Goal: Book appointment/travel/reservation

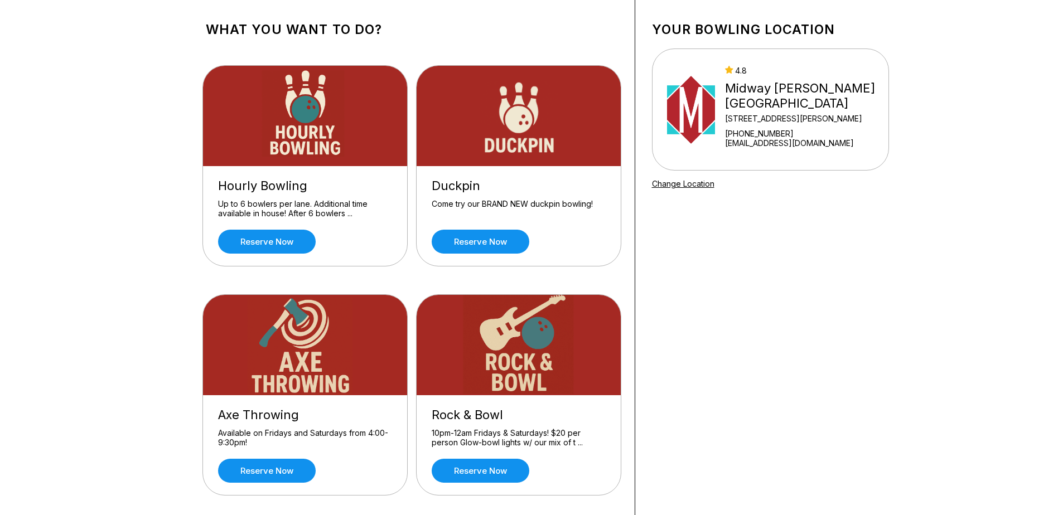
scroll to position [56, 0]
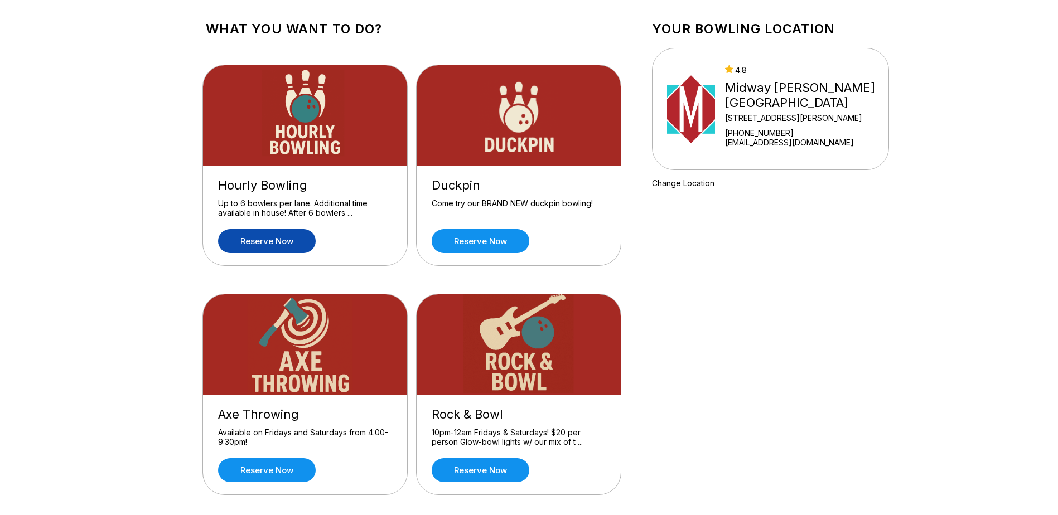
click at [303, 248] on link "Reserve now" at bounding box center [267, 241] width 98 height 24
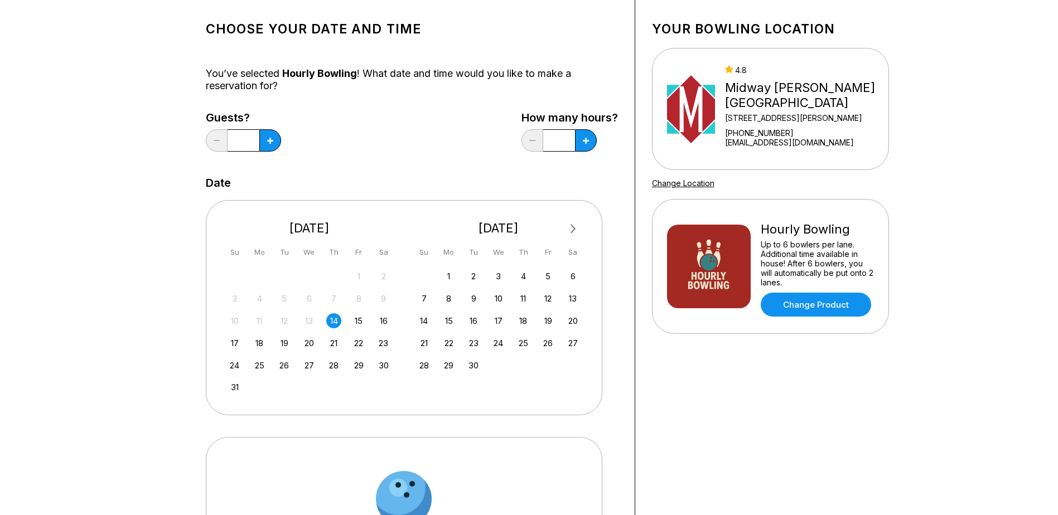
scroll to position [0, 0]
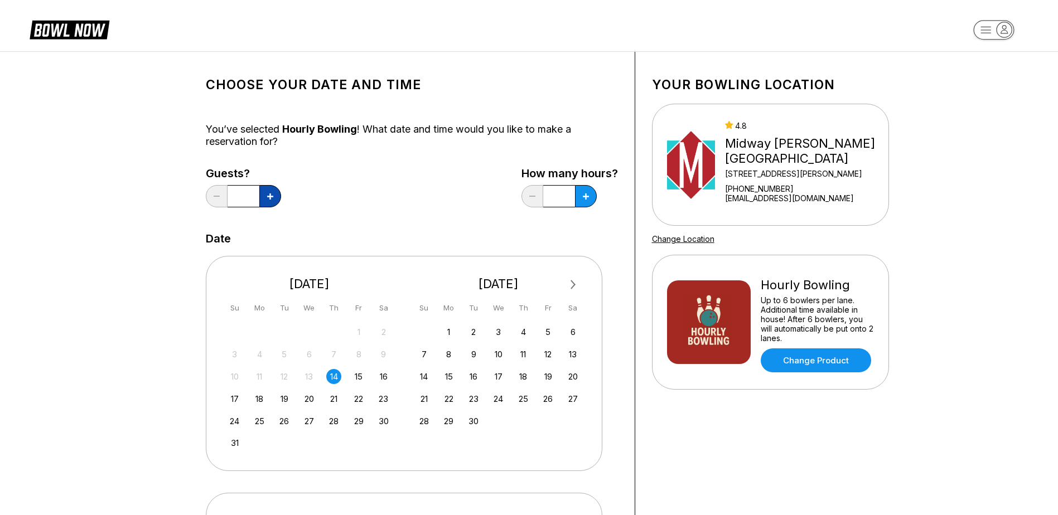
click at [272, 196] on icon at bounding box center [270, 196] width 6 height 6
type input "*"
click at [281, 202] on button at bounding box center [270, 196] width 22 height 22
type input "***"
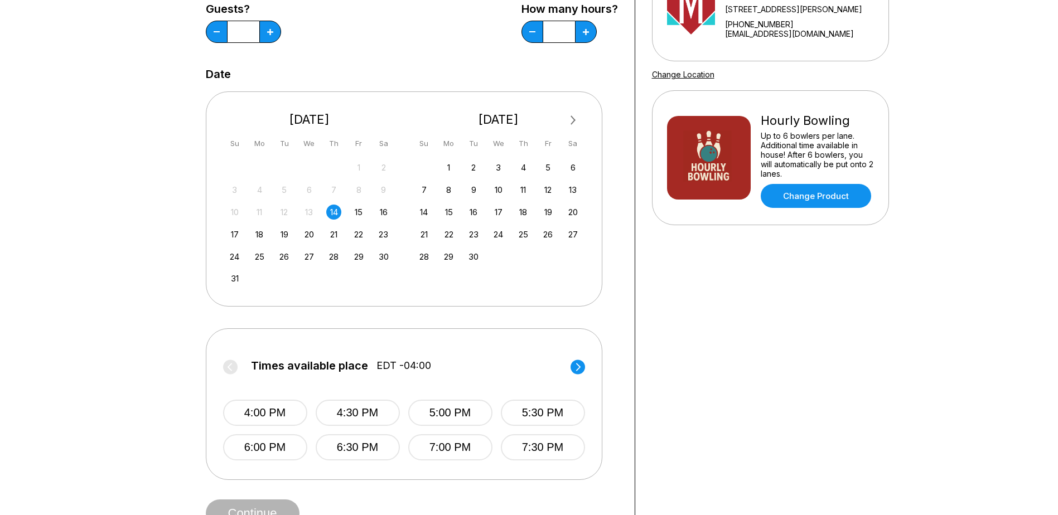
scroll to position [167, 0]
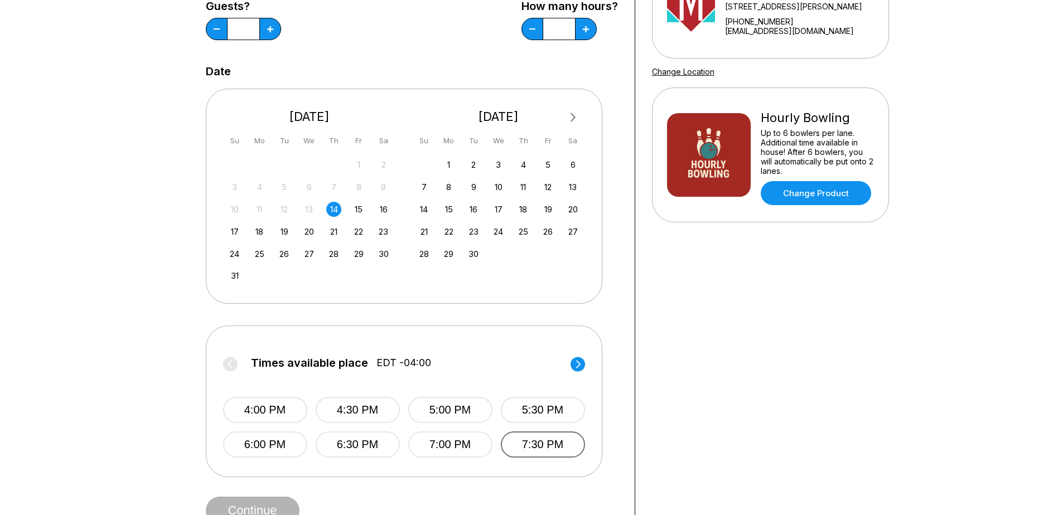
click at [526, 446] on button "7:30 PM" at bounding box center [543, 445] width 84 height 26
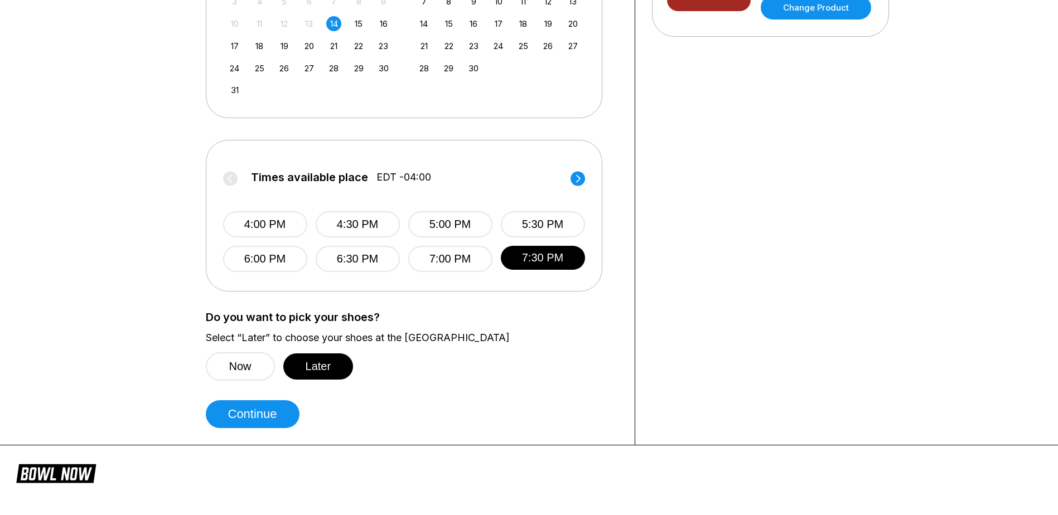
scroll to position [390, 0]
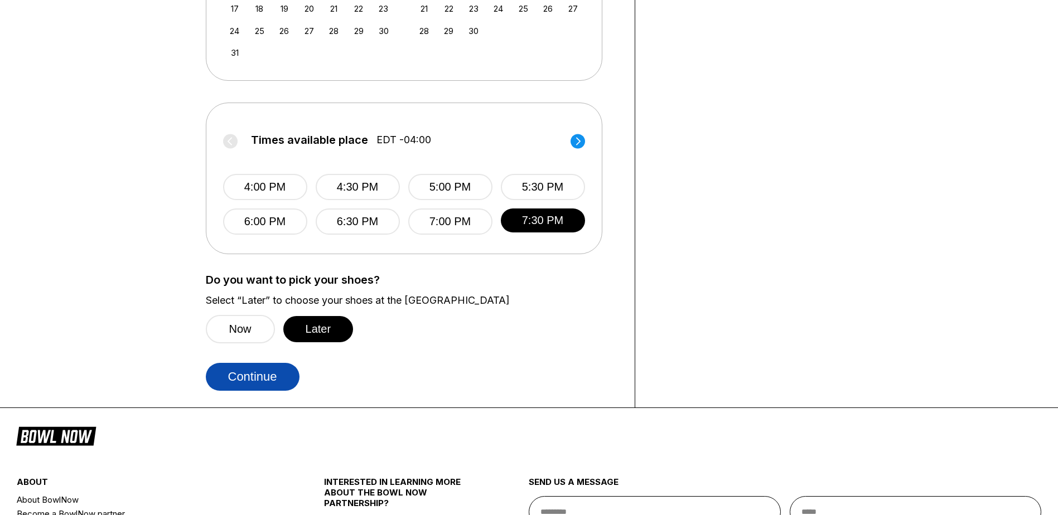
click at [230, 381] on button "Continue" at bounding box center [253, 377] width 94 height 28
select select "**"
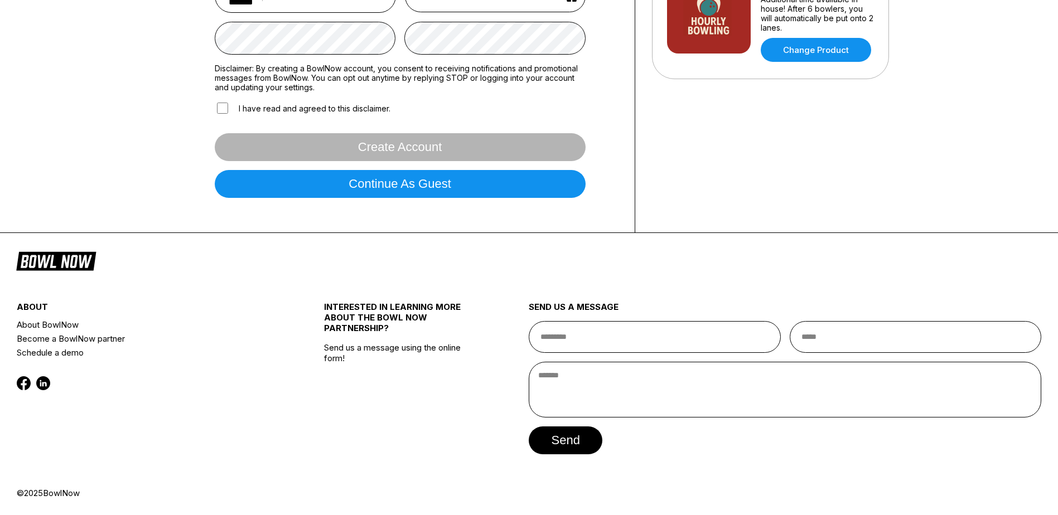
scroll to position [0, 0]
